Goal: Information Seeking & Learning: Learn about a topic

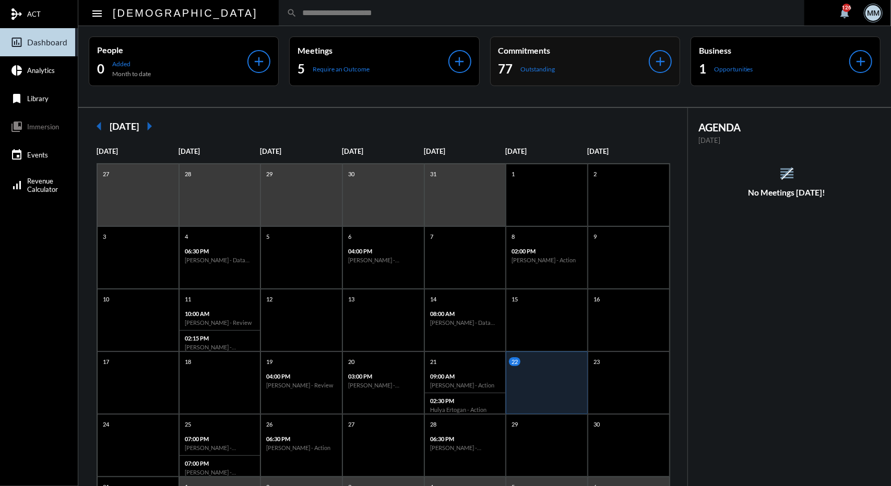
click at [513, 60] on div "Commitments 77 Outstanding" at bounding box center [573, 61] width 150 height 32
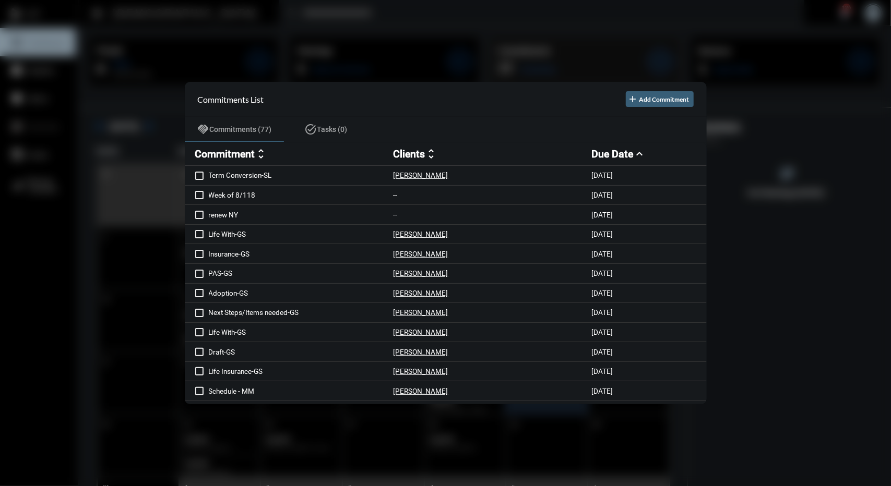
click at [513, 60] on div at bounding box center [445, 243] width 891 height 486
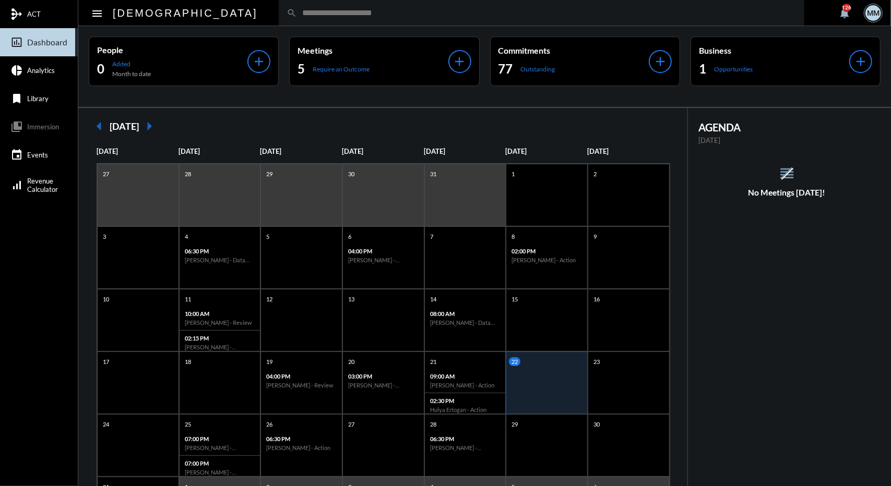
click at [359, 14] on input "text" at bounding box center [547, 12] width 500 height 9
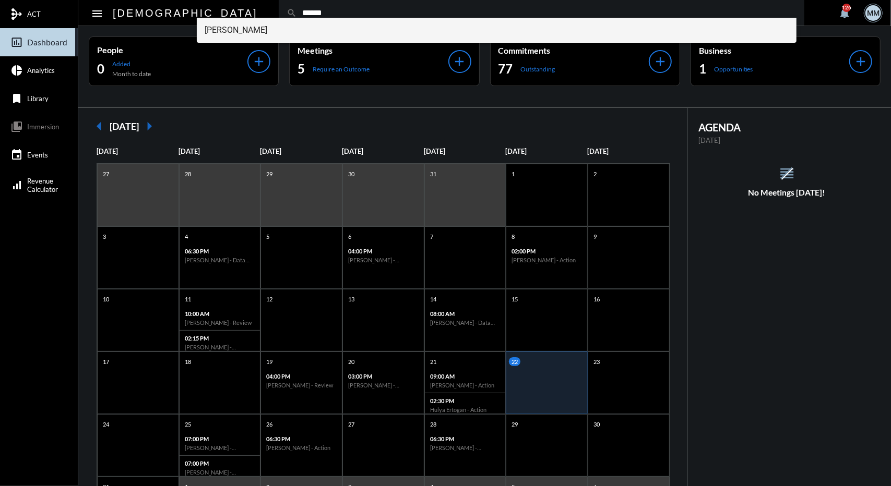
type input "******"
click at [261, 33] on span "Tarra Oravec" at bounding box center [497, 30] width 584 height 25
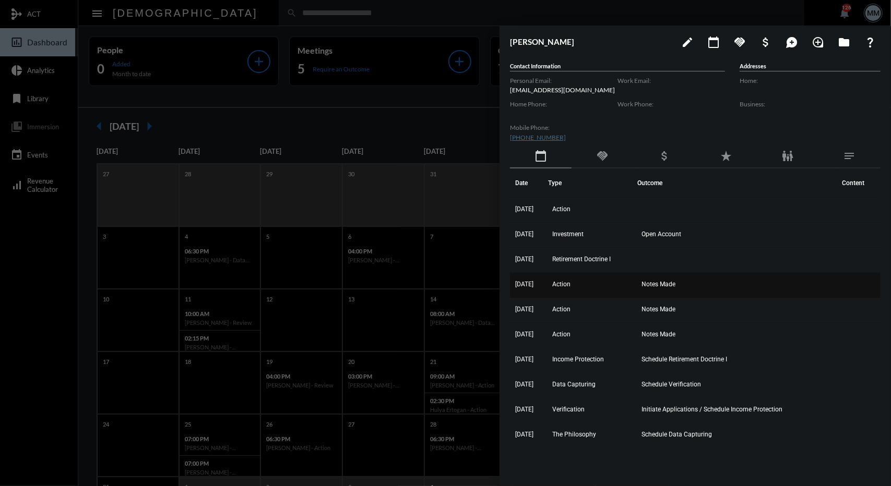
click at [590, 274] on td "Action" at bounding box center [592, 285] width 89 height 25
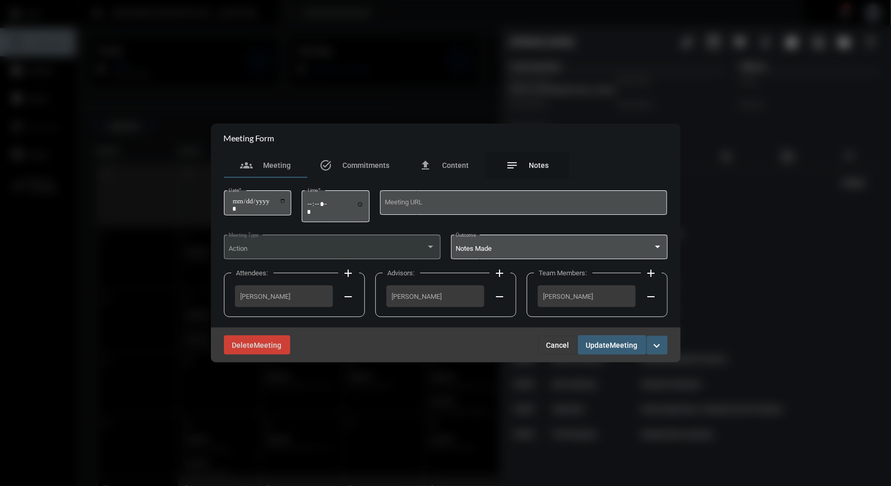
click at [534, 168] on span "Notes" at bounding box center [539, 165] width 20 height 8
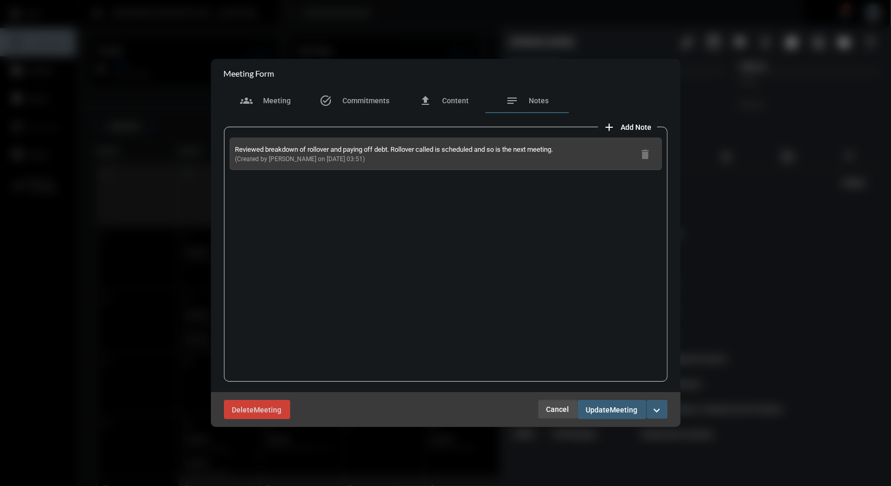
click at [549, 411] on span "Cancel" at bounding box center [557, 410] width 23 height 8
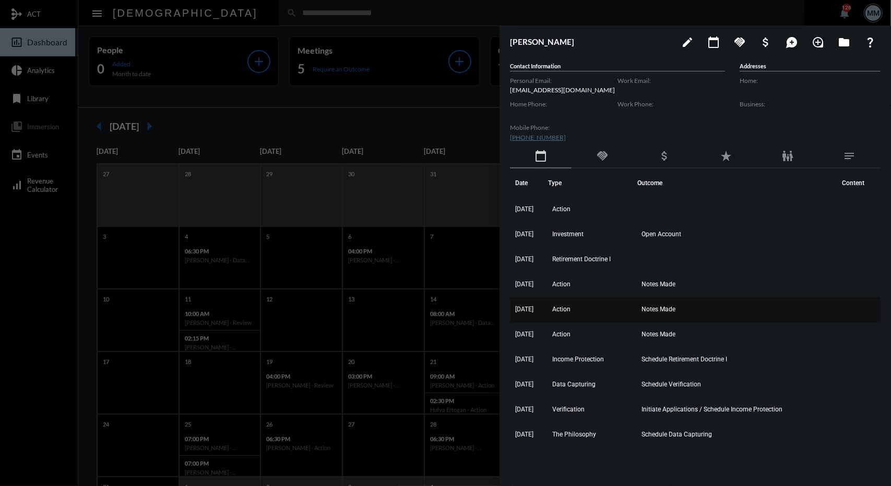
click at [615, 305] on td "Action" at bounding box center [592, 310] width 89 height 25
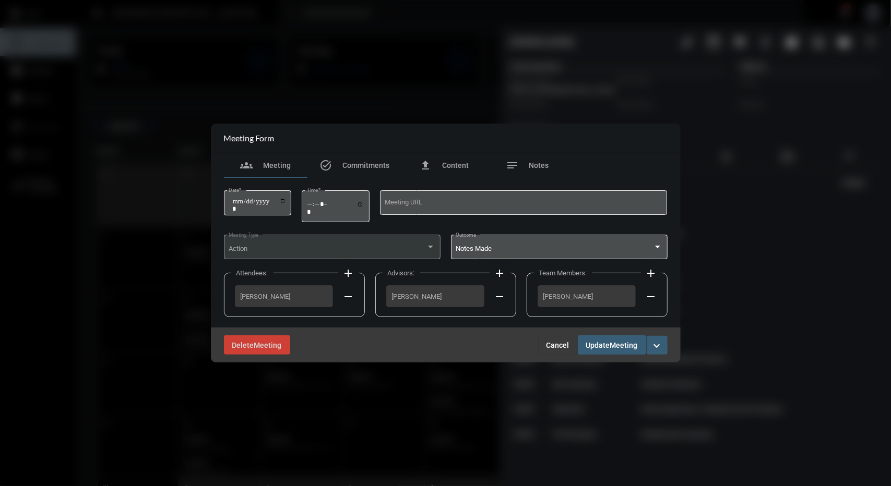
click at [537, 179] on div "**********" at bounding box center [446, 253] width 444 height 149
click at [537, 177] on div "notes Notes" at bounding box center [528, 165] width 84 height 25
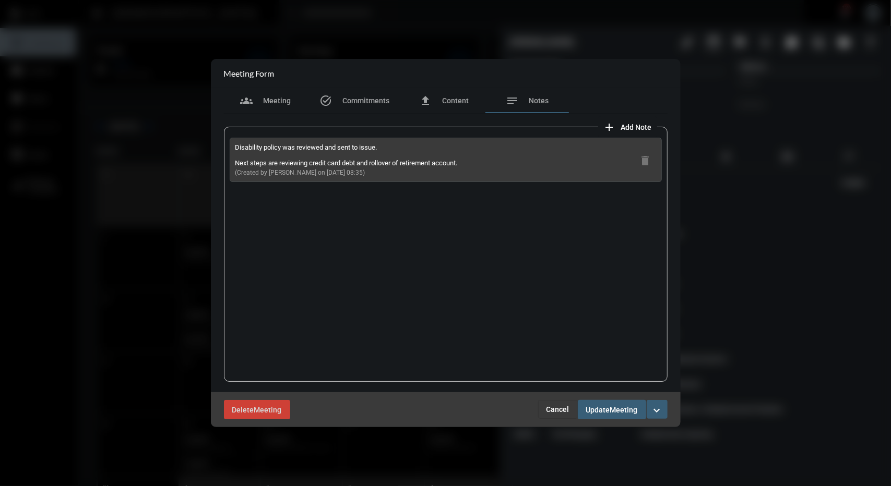
click at [558, 412] on span "Cancel" at bounding box center [557, 410] width 23 height 8
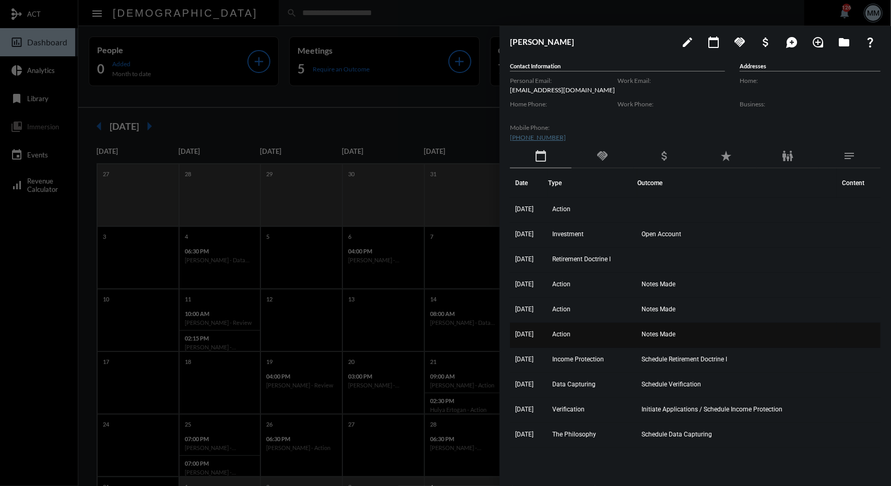
click at [619, 331] on td "Action" at bounding box center [592, 335] width 89 height 25
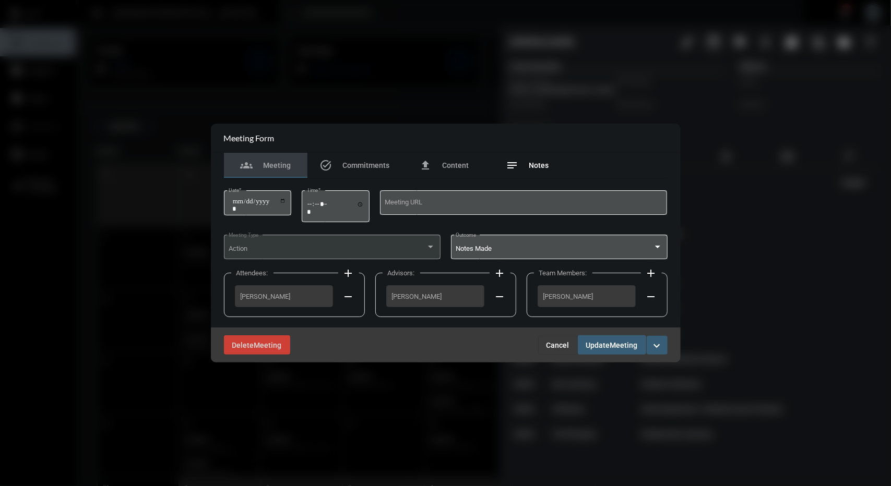
click at [513, 170] on mat-icon "notes" at bounding box center [512, 165] width 13 height 13
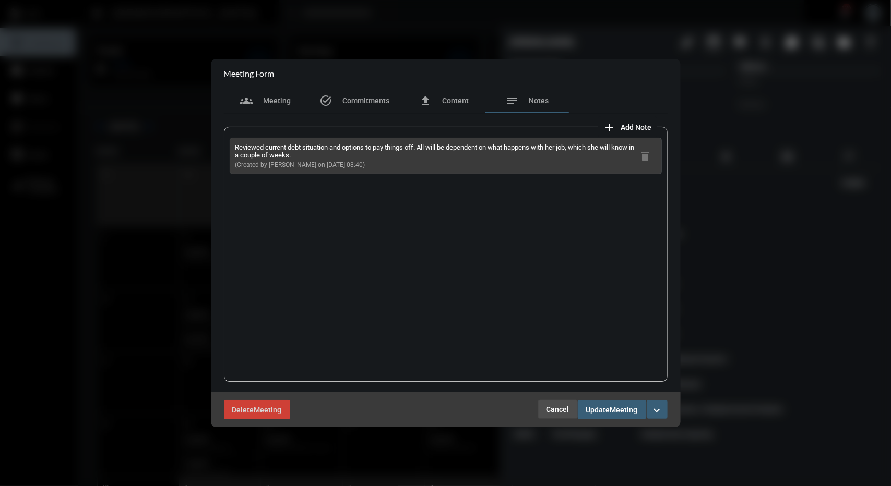
click at [557, 406] on span "Cancel" at bounding box center [557, 410] width 23 height 8
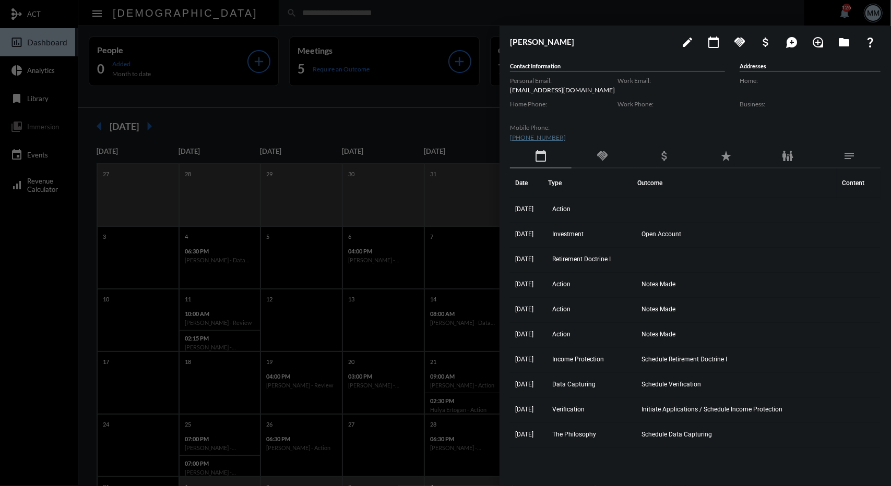
click at [410, 112] on div at bounding box center [445, 243] width 891 height 486
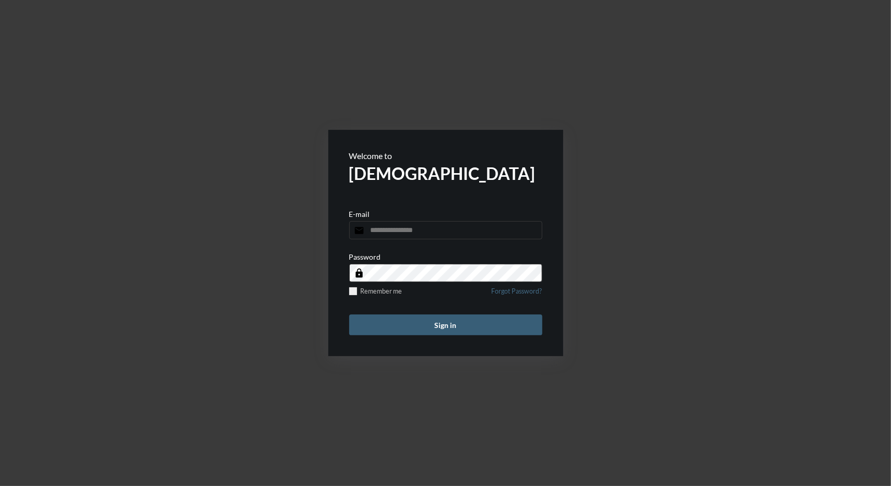
type input "**********"
click at [460, 344] on form "**********" at bounding box center [445, 243] width 235 height 227
click at [423, 324] on button "Sign in" at bounding box center [445, 325] width 193 height 21
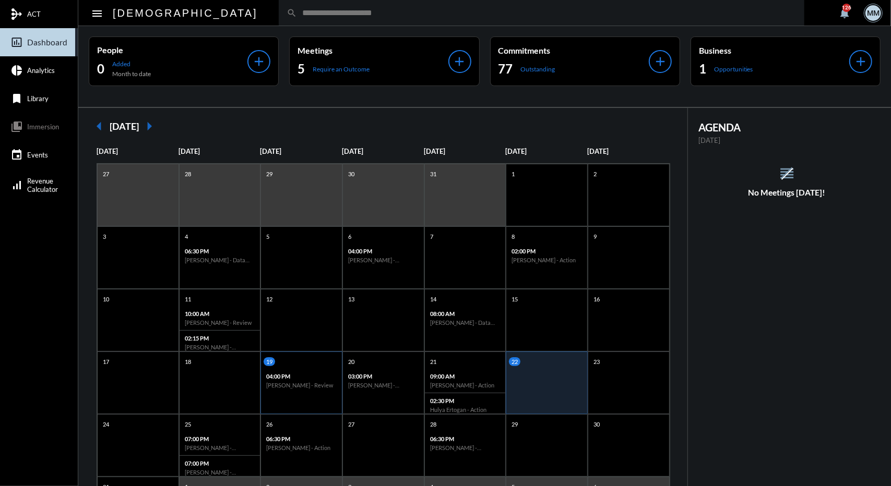
click at [326, 373] on p "04:00 PM" at bounding box center [301, 376] width 70 height 7
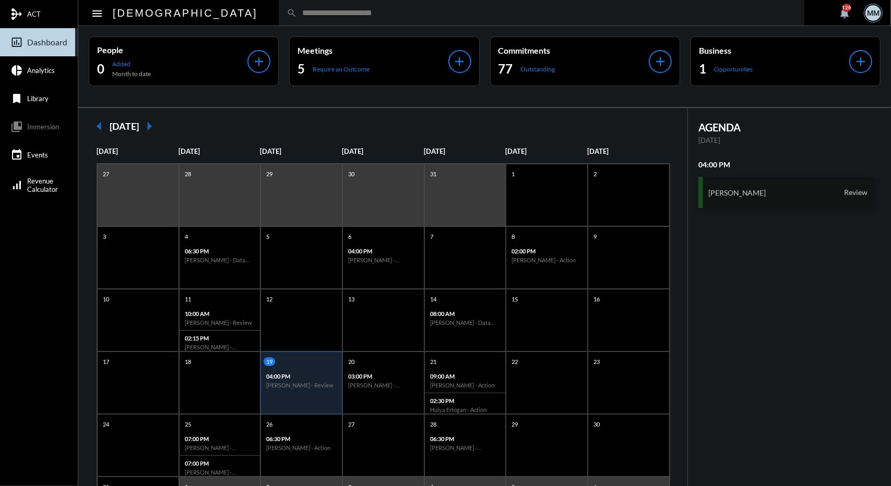
click at [731, 196] on h3 "[PERSON_NAME]" at bounding box center [737, 192] width 58 height 9
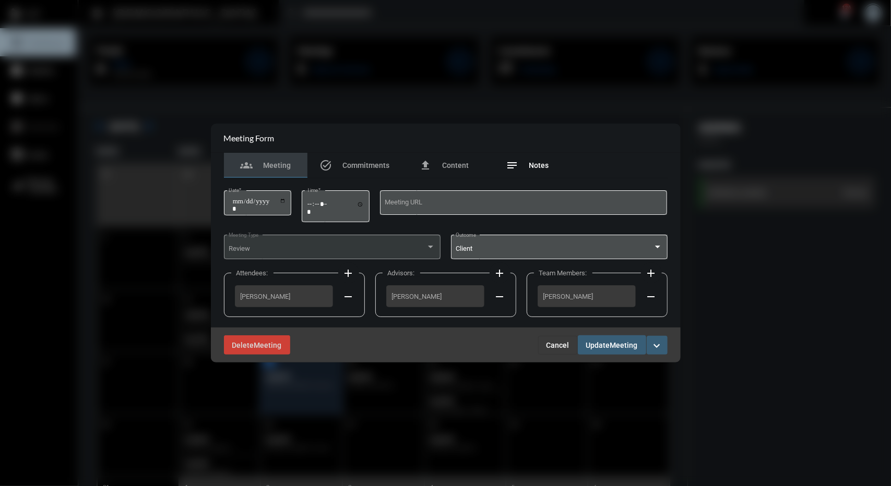
click at [530, 170] on span "Notes" at bounding box center [539, 165] width 20 height 8
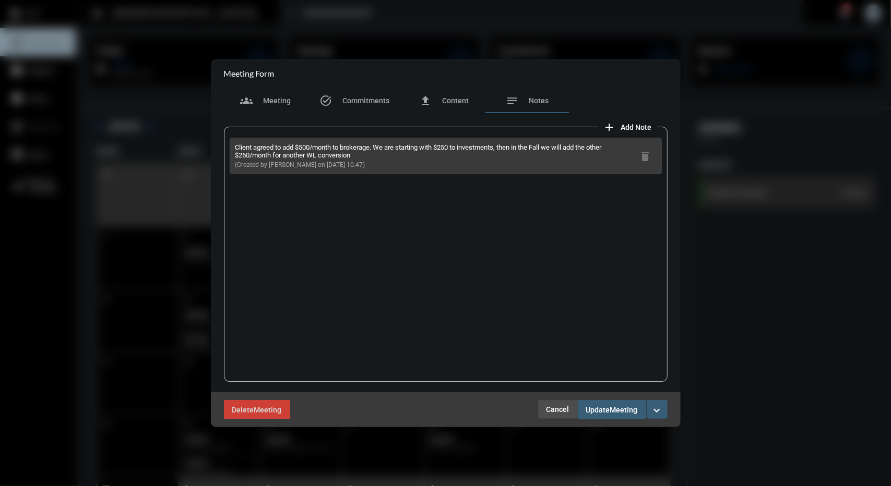
click at [558, 413] on span "Cancel" at bounding box center [557, 410] width 23 height 8
